Goal: Information Seeking & Learning: Find specific page/section

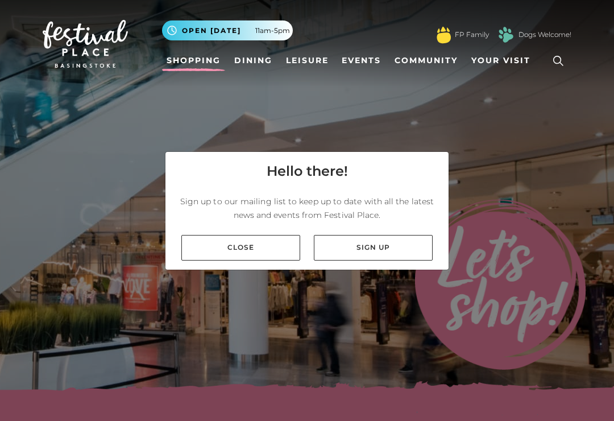
click at [261, 255] on link "Close" at bounding box center [240, 248] width 119 height 26
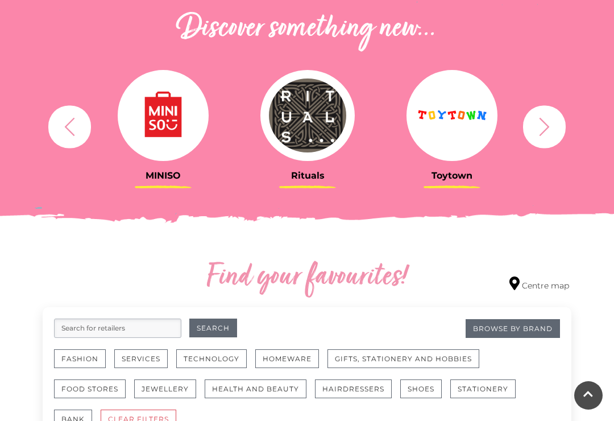
scroll to position [406, 0]
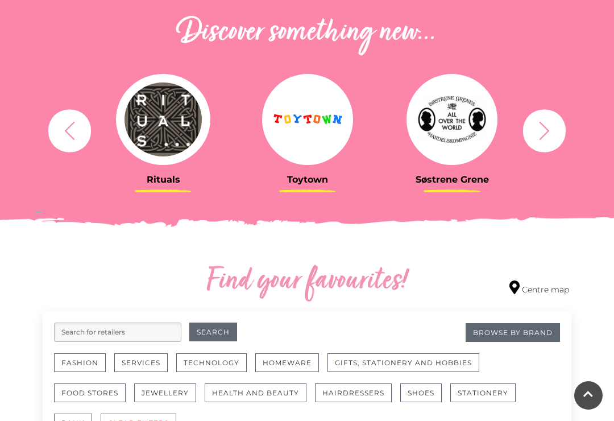
click at [65, 134] on icon "button" at bounding box center [69, 130] width 21 height 21
click at [63, 134] on icon "button" at bounding box center [69, 130] width 21 height 21
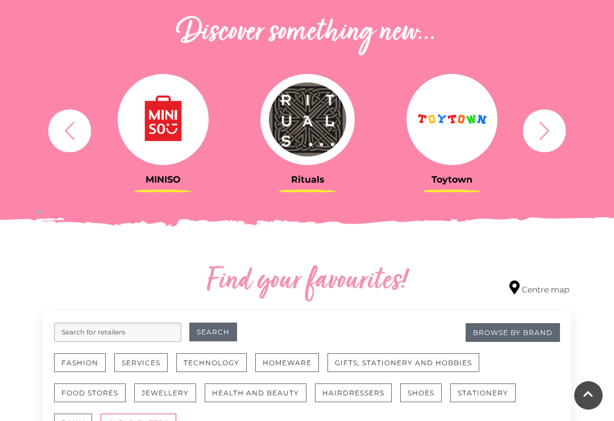
click at [67, 135] on icon "button" at bounding box center [69, 130] width 21 height 21
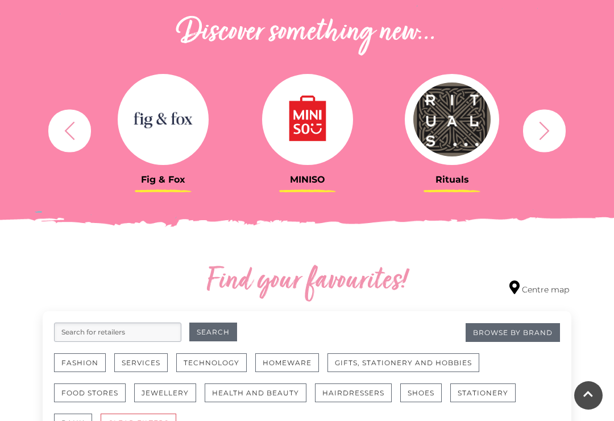
click at [73, 140] on icon "button" at bounding box center [69, 130] width 21 height 21
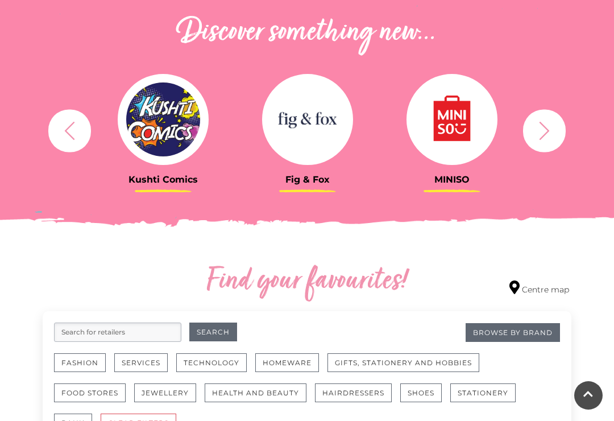
click at [545, 129] on icon "button" at bounding box center [544, 130] width 21 height 21
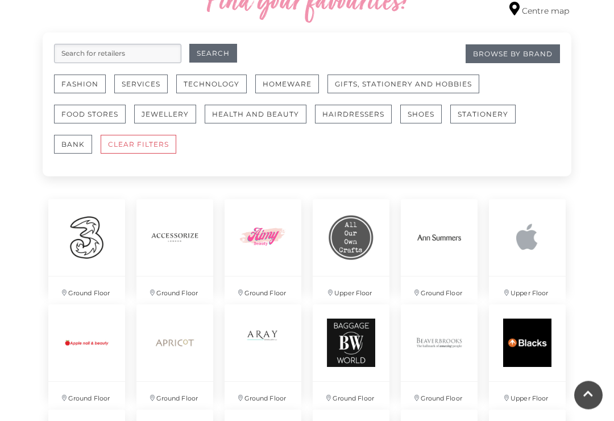
scroll to position [684, 0]
click at [277, 225] on img at bounding box center [263, 237] width 77 height 77
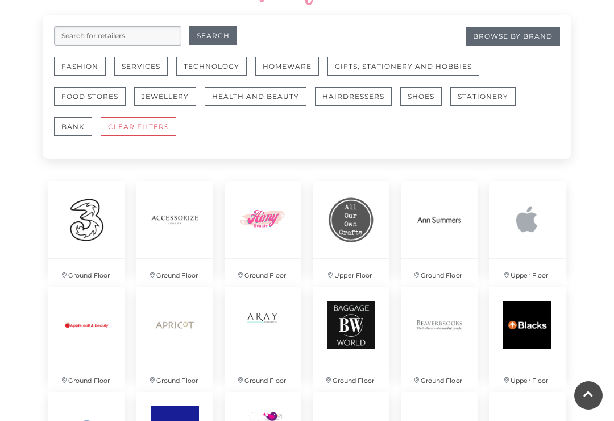
click at [438, 331] on img at bounding box center [439, 324] width 77 height 77
click at [95, 310] on img at bounding box center [86, 324] width 77 height 77
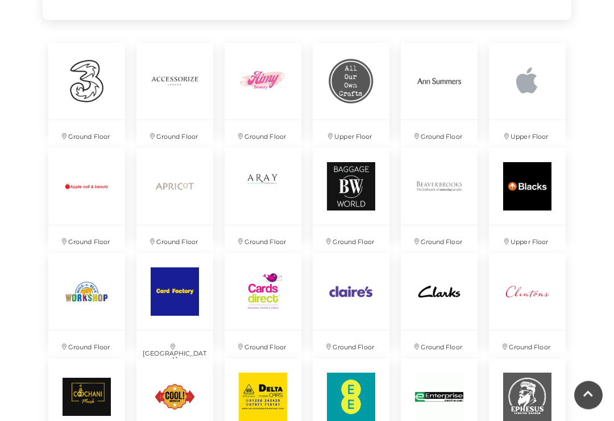
scroll to position [841, 0]
click at [87, 298] on img at bounding box center [86, 291] width 77 height 77
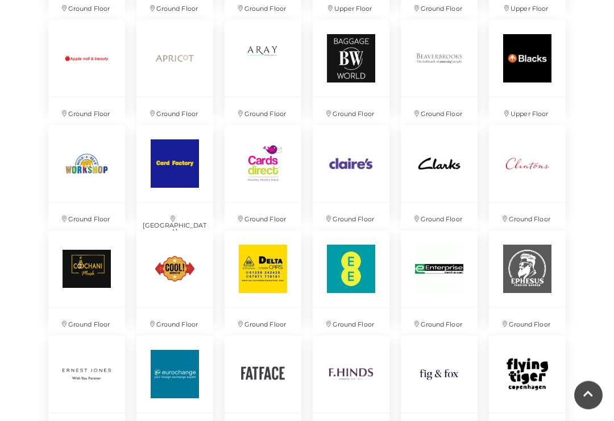
scroll to position [969, 0]
click at [184, 268] on img at bounding box center [174, 268] width 77 height 77
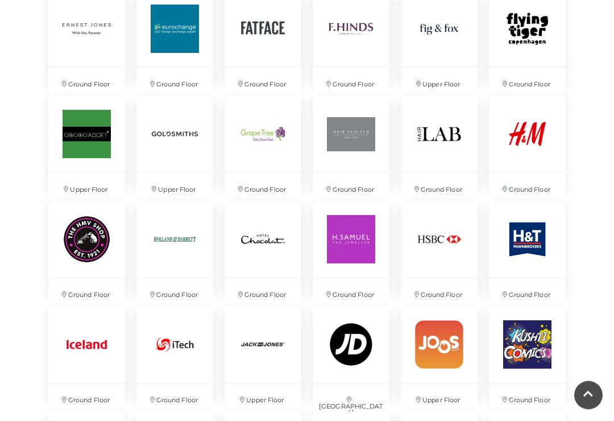
scroll to position [1314, 0]
click at [533, 343] on img at bounding box center [527, 344] width 77 height 77
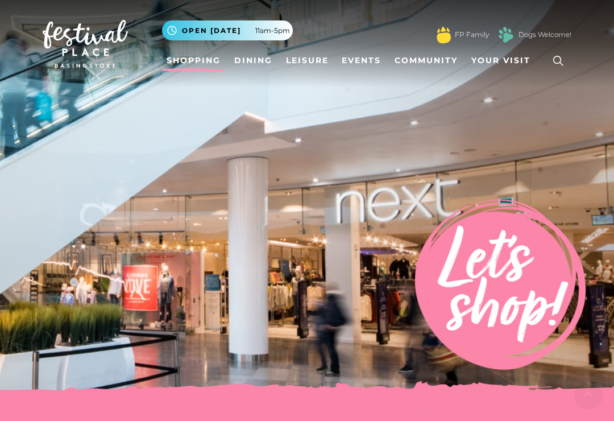
scroll to position [1331, 0]
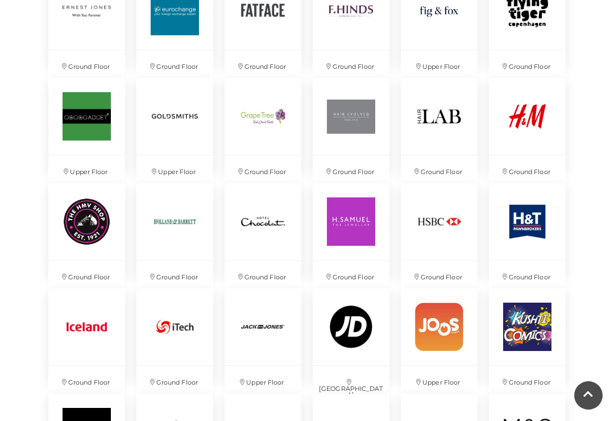
click at [443, 313] on img at bounding box center [439, 326] width 77 height 77
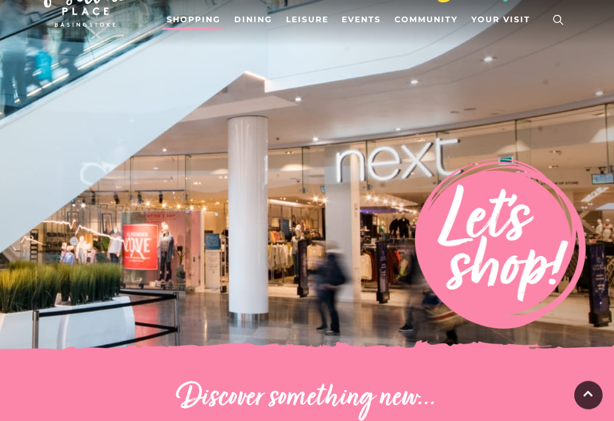
scroll to position [0, 0]
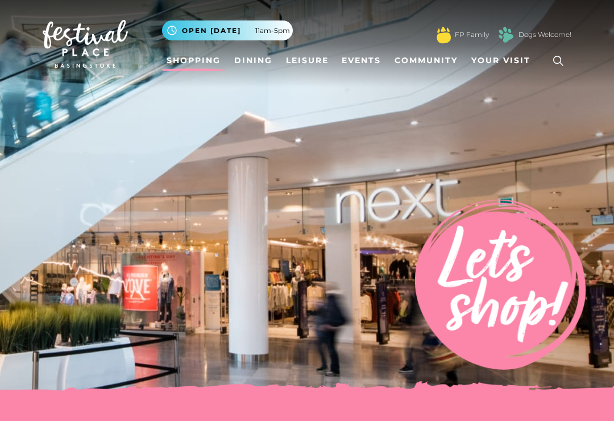
click at [562, 63] on icon at bounding box center [558, 60] width 17 height 17
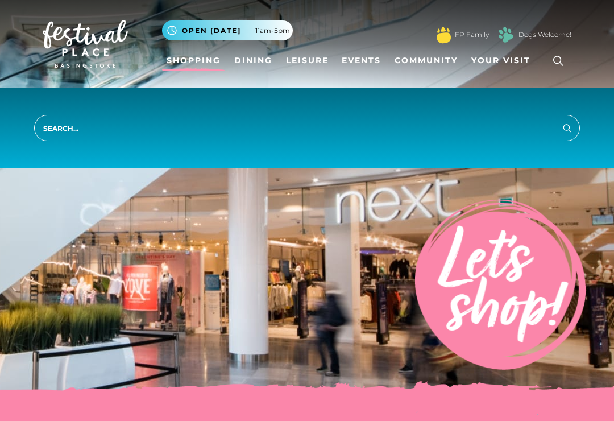
click at [457, 121] on input "search" at bounding box center [307, 128] width 546 height 26
type input "Hair braiding"
click at [567, 128] on button "Search" at bounding box center [567, 127] width 14 height 14
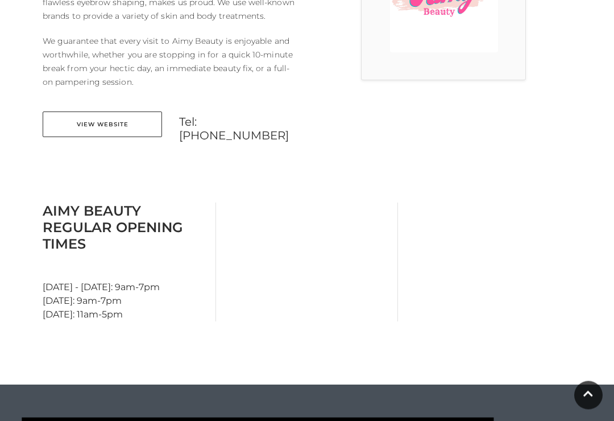
scroll to position [405, 0]
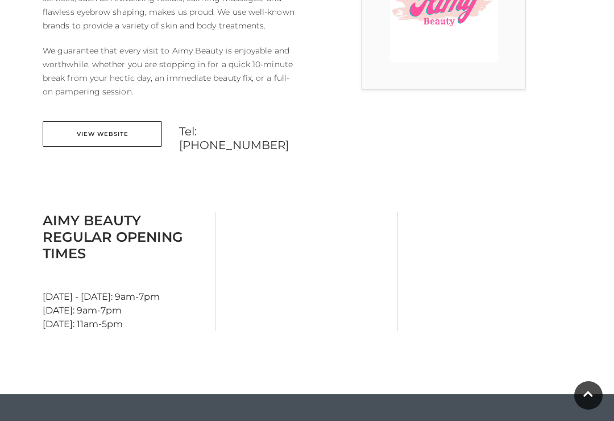
click at [123, 136] on link "View Website" at bounding box center [102, 134] width 119 height 26
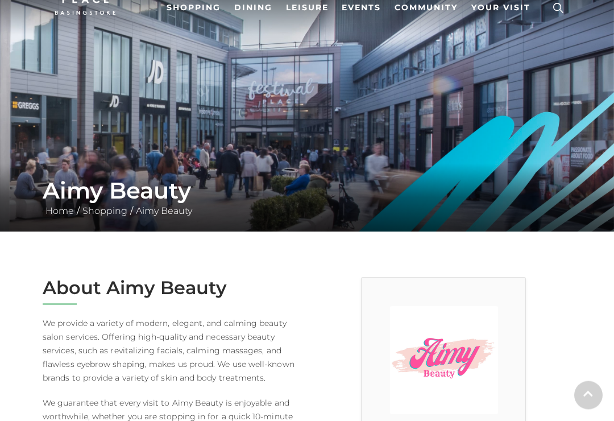
scroll to position [0, 0]
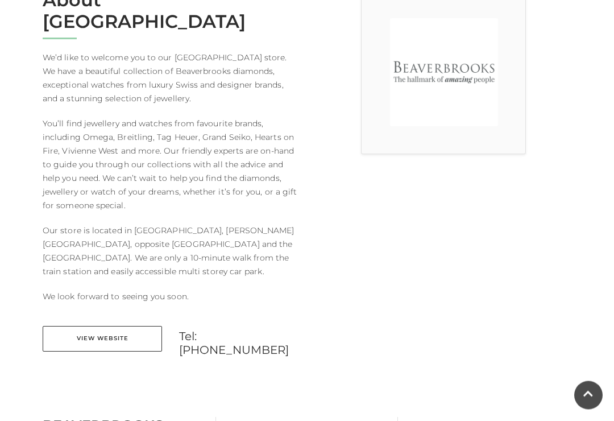
scroll to position [416, 0]
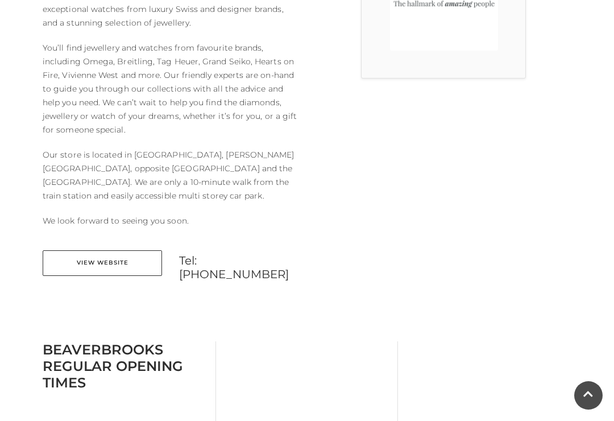
click at [135, 250] on link "View Website" at bounding box center [102, 263] width 119 height 26
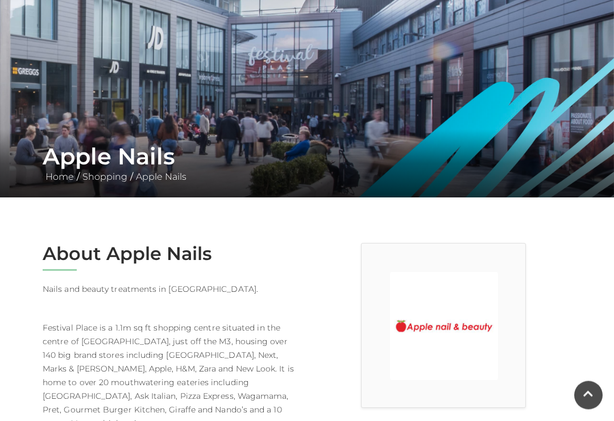
scroll to position [73, 0]
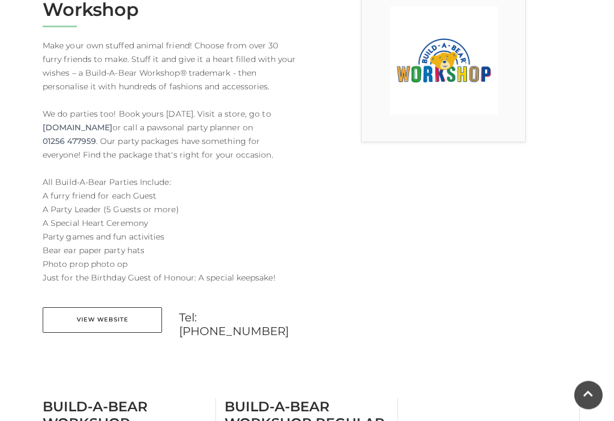
scroll to position [352, 0]
click at [142, 319] on link "View Website" at bounding box center [102, 320] width 119 height 26
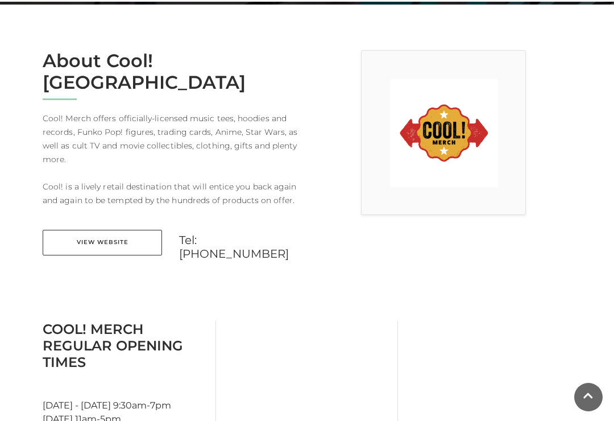
scroll to position [279, 0]
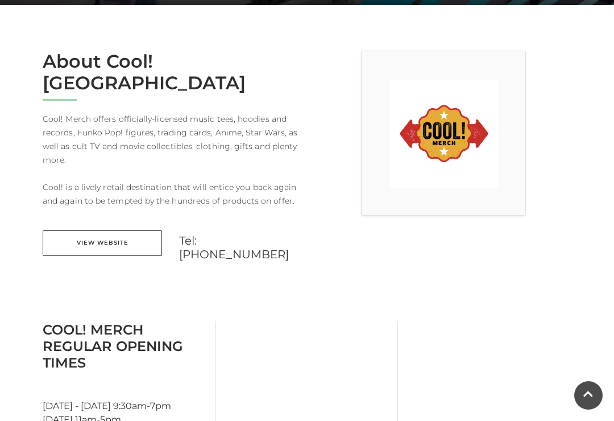
click at [136, 230] on link "View Website" at bounding box center [102, 243] width 119 height 26
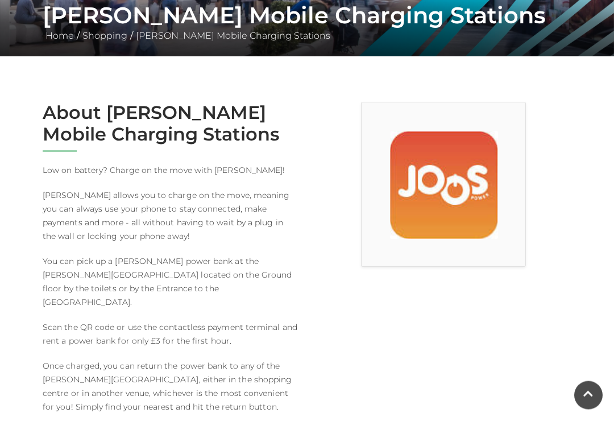
scroll to position [216, 0]
